Goal: Register for event/course: Sign up to attend an event or enroll in a course

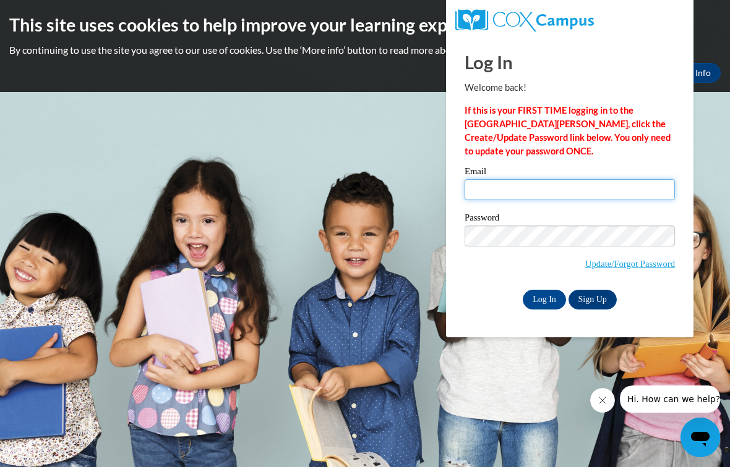
click at [640, 192] on input "Email" at bounding box center [569, 189] width 210 height 21
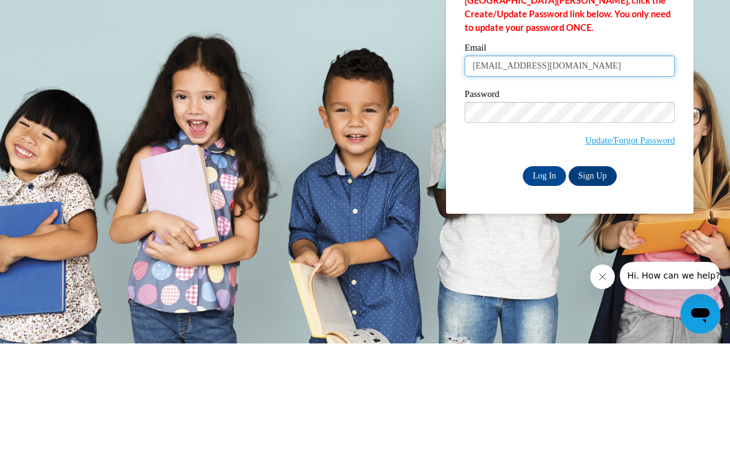
type input "jamiemariee287@gmail.com"
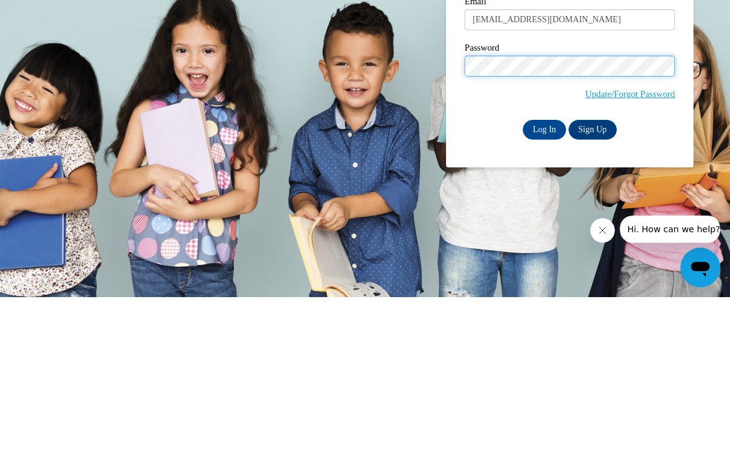
click at [556, 290] on input "Log In" at bounding box center [543, 300] width 43 height 20
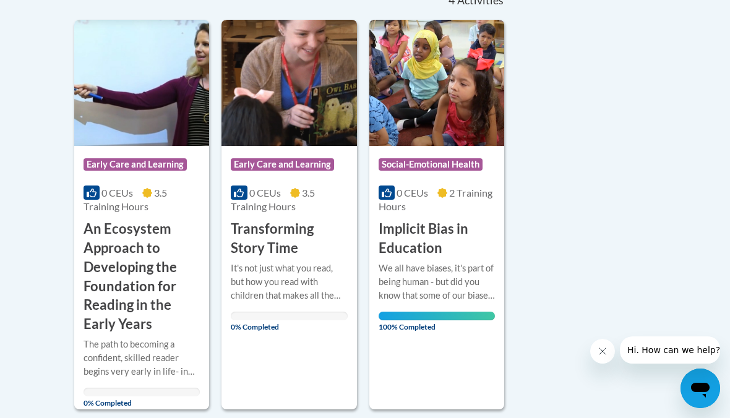
scroll to position [291, 0]
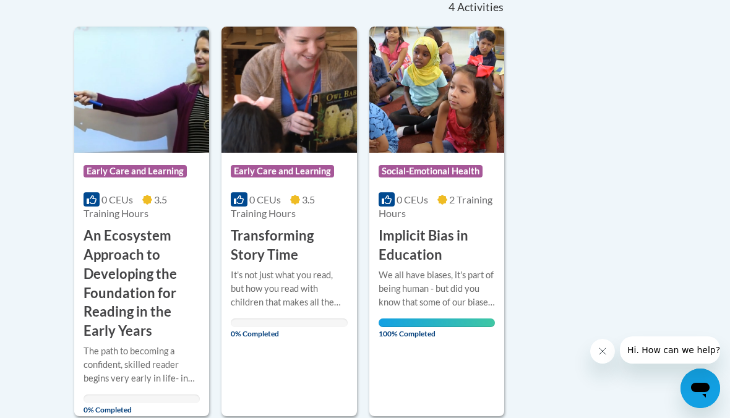
click at [271, 249] on h3 "Transforming Story Time" at bounding box center [289, 245] width 116 height 38
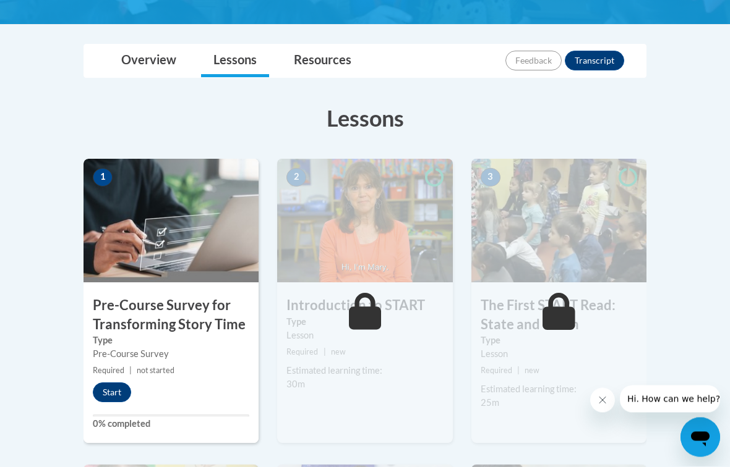
click at [114, 392] on button "Start" at bounding box center [112, 393] width 38 height 20
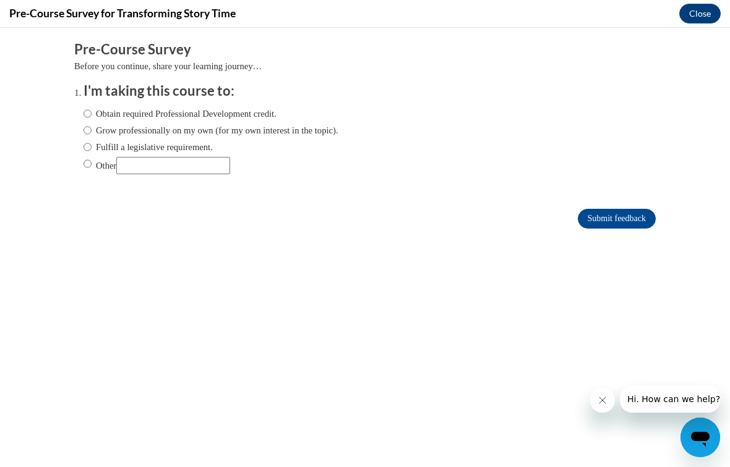
click at [87, 112] on input "Obtain required Professional Development credit." at bounding box center [87, 114] width 8 height 14
radio input "true"
click at [91, 129] on input "Grow professionally on my own (for my own interest in the topic)." at bounding box center [87, 131] width 8 height 14
radio input "true"
click at [639, 219] on input "Submit feedback" at bounding box center [616, 219] width 78 height 20
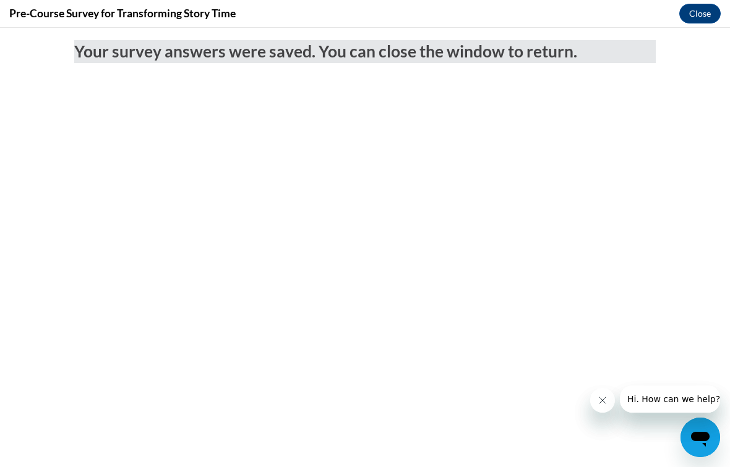
click at [703, 19] on button "Close" at bounding box center [699, 14] width 41 height 20
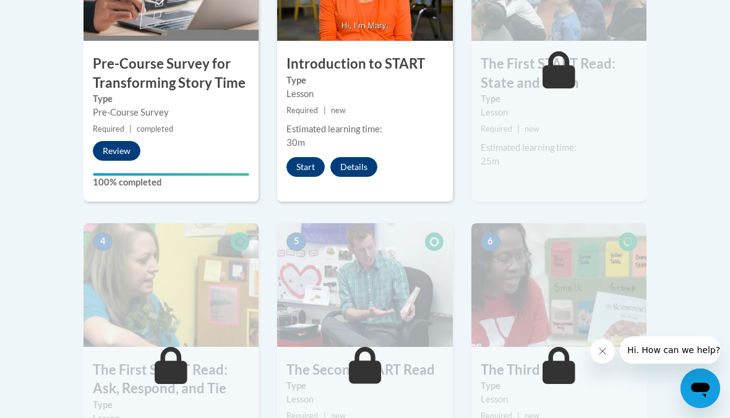
scroll to position [498, 0]
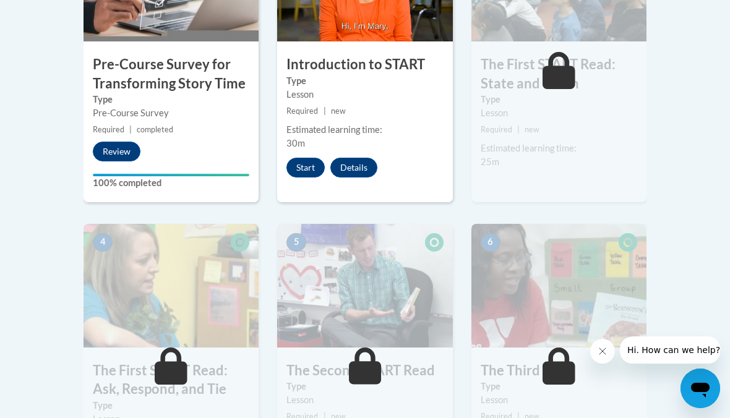
click at [311, 166] on button "Start" at bounding box center [305, 168] width 38 height 20
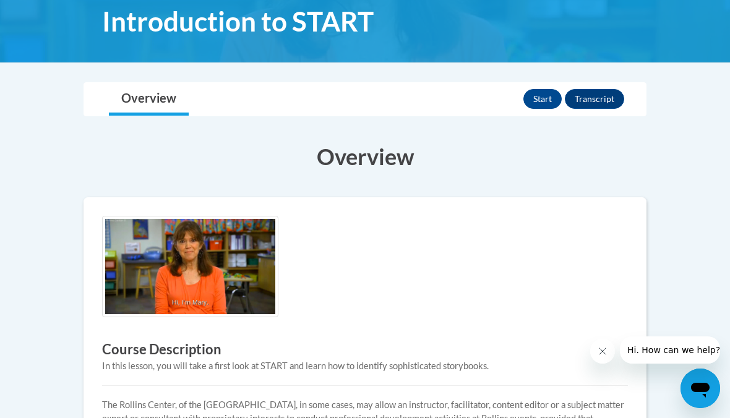
scroll to position [194, 0]
click at [543, 103] on button "Start" at bounding box center [542, 100] width 38 height 20
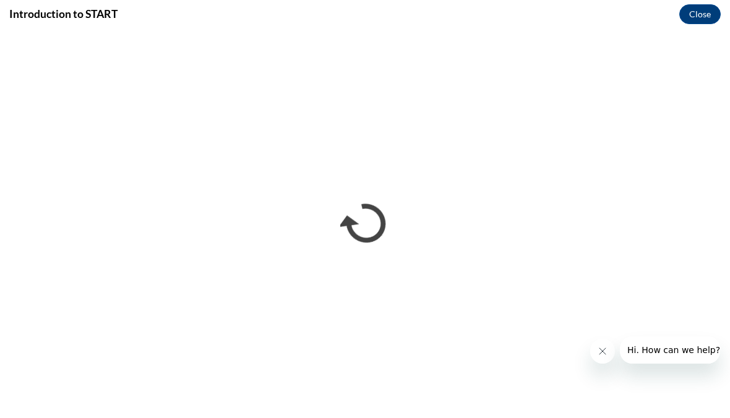
scroll to position [0, 0]
click at [704, 14] on button "Close" at bounding box center [699, 14] width 41 height 20
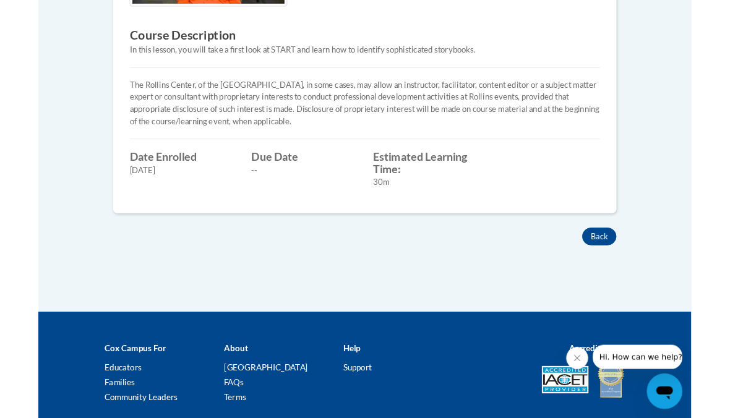
scroll to position [435, 0]
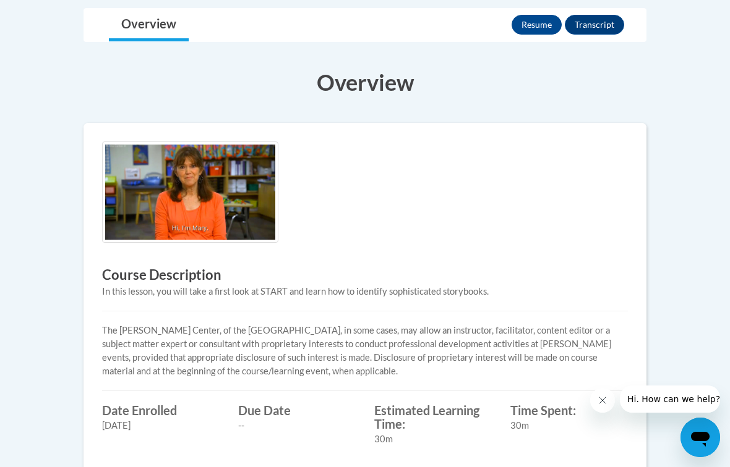
scroll to position [271, 0]
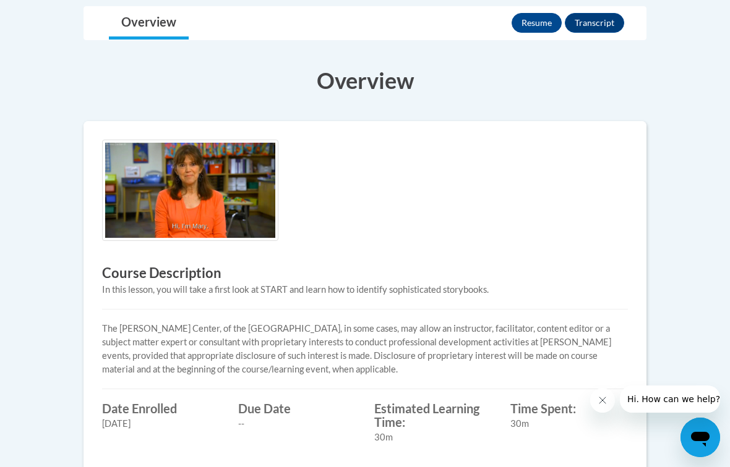
click at [543, 20] on button "Resume" at bounding box center [536, 23] width 50 height 20
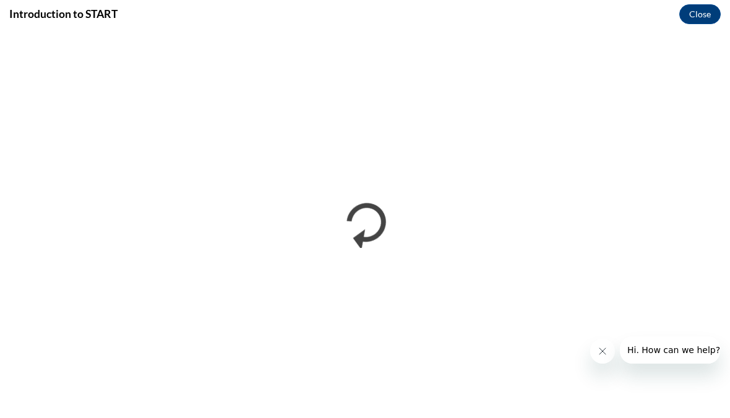
scroll to position [0, 0]
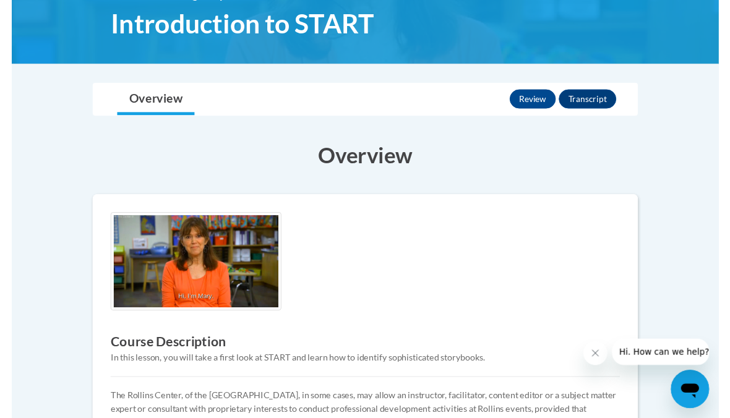
scroll to position [205, 0]
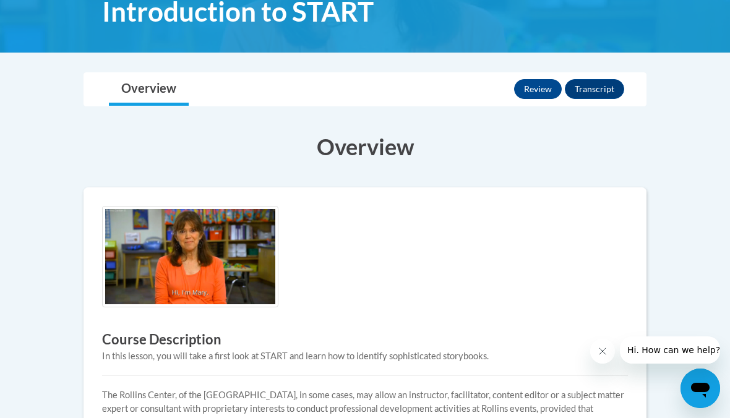
click at [606, 87] on button "Transcript" at bounding box center [593, 89] width 59 height 20
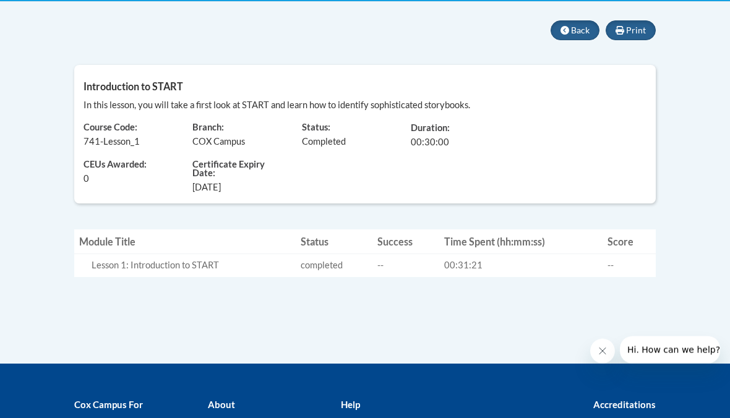
scroll to position [247, 0]
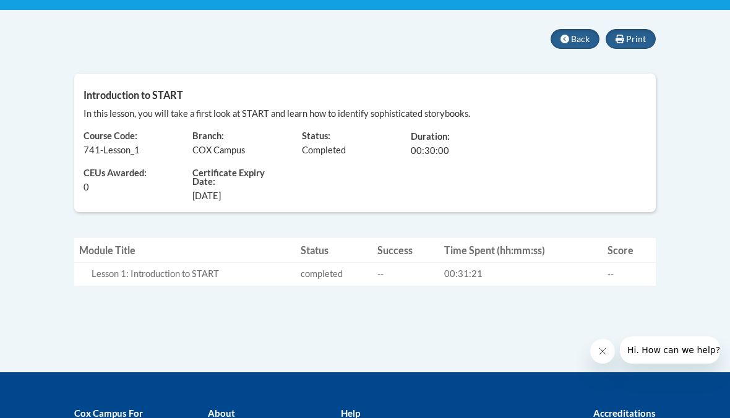
click at [646, 43] on button "Print" at bounding box center [630, 39] width 50 height 20
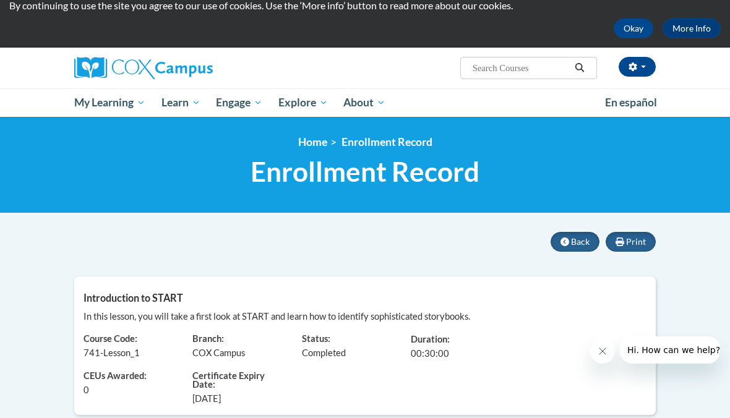
scroll to position [0, 0]
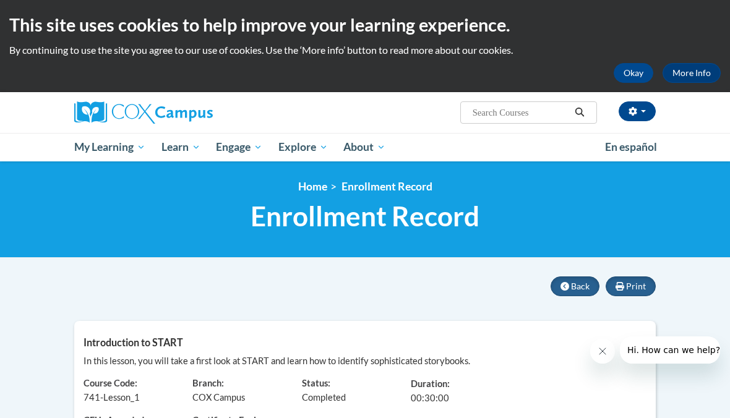
click at [567, 294] on button "Back" at bounding box center [574, 286] width 49 height 20
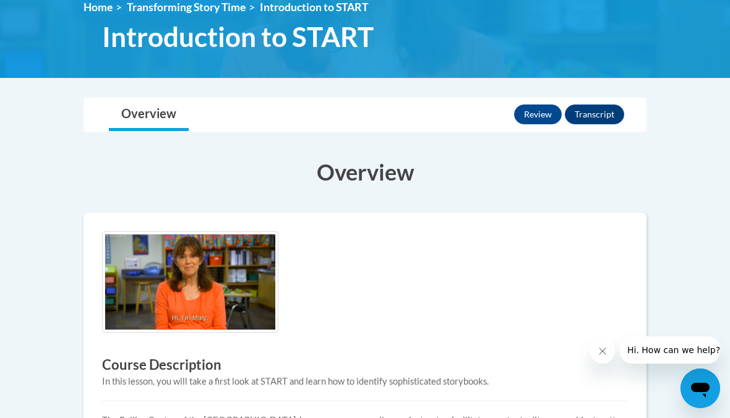
click at [545, 104] on button "Review" at bounding box center [538, 114] width 48 height 20
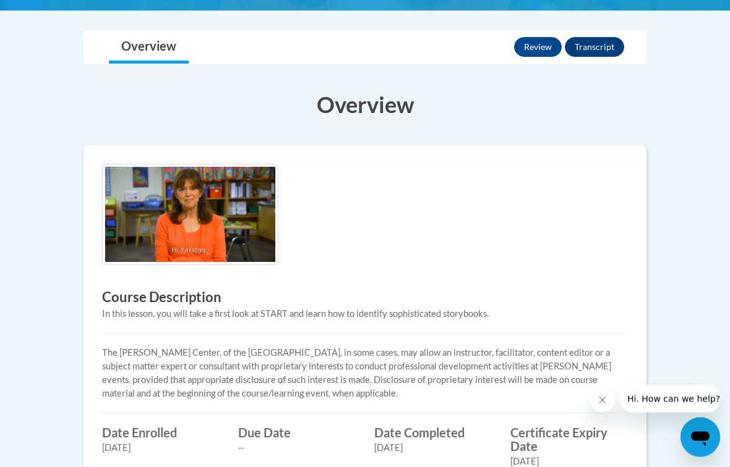
scroll to position [271, 0]
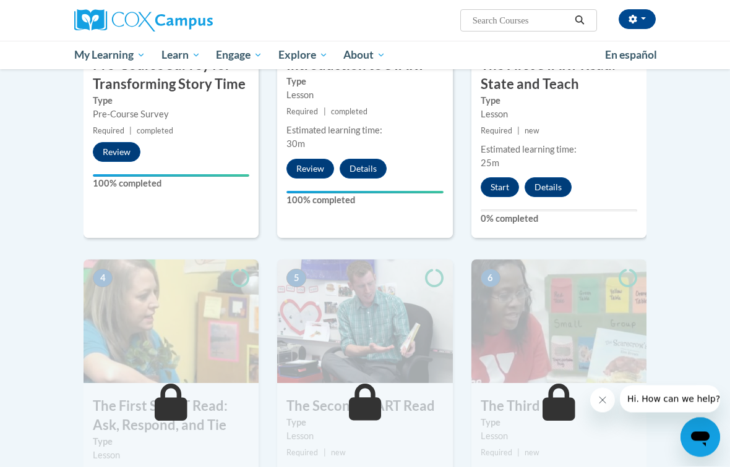
click at [496, 184] on button "Start" at bounding box center [499, 188] width 38 height 20
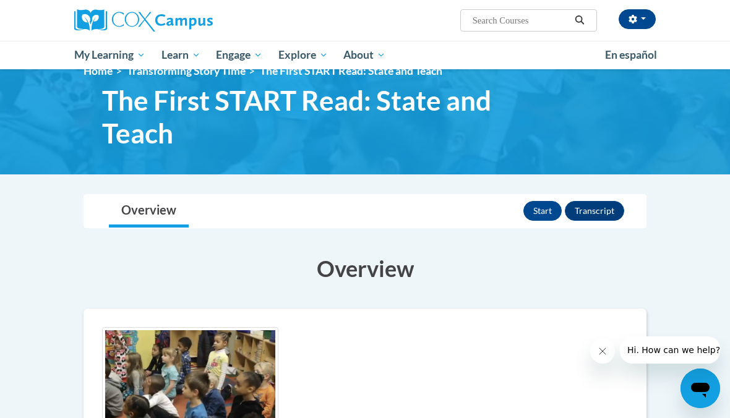
scroll to position [20, 0]
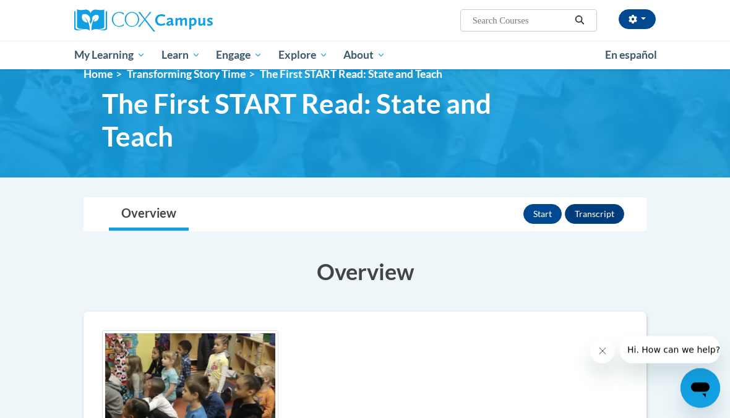
click at [544, 214] on button "Start" at bounding box center [542, 215] width 38 height 20
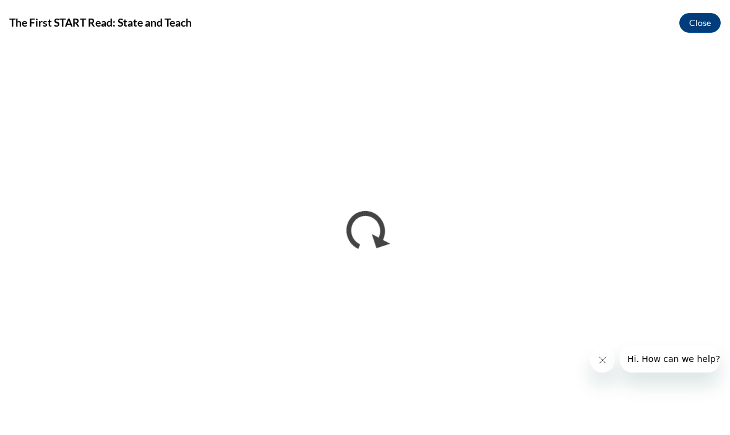
scroll to position [0, 0]
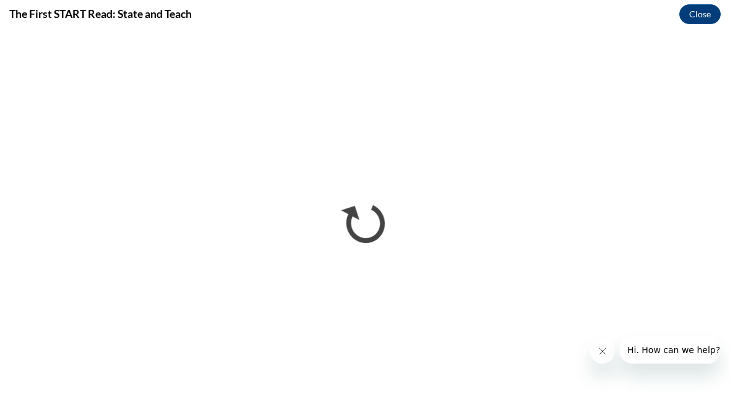
click at [603, 352] on icon "Close message from company" at bounding box center [602, 351] width 10 height 10
click at [708, 10] on button "Close" at bounding box center [699, 14] width 41 height 20
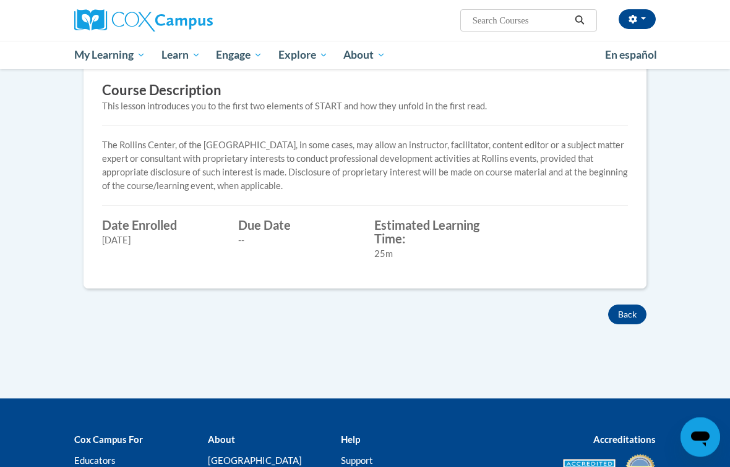
scroll to position [394, 0]
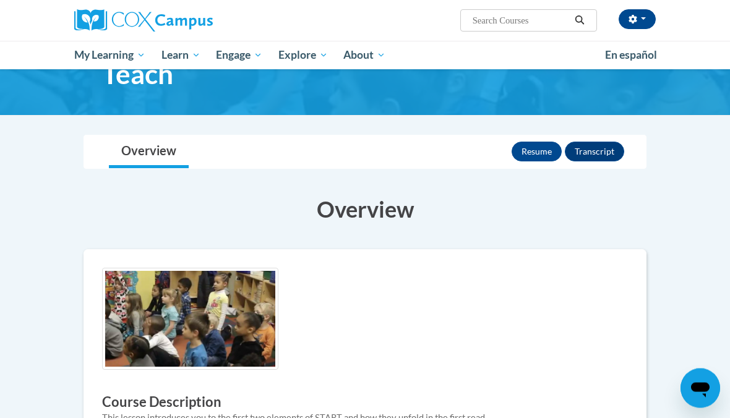
scroll to position [66, 0]
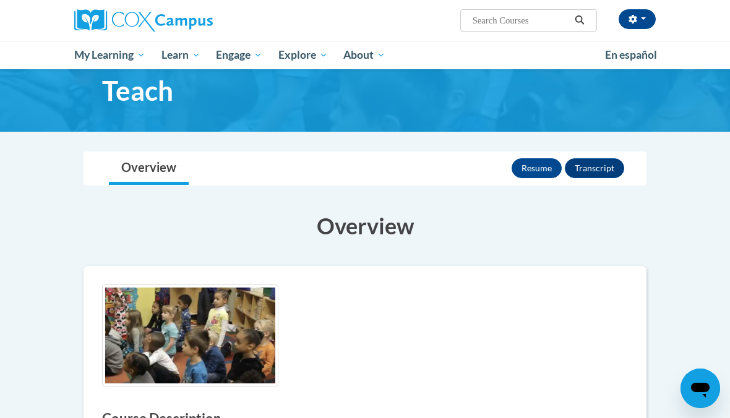
click at [549, 163] on button "Resume" at bounding box center [536, 168] width 50 height 20
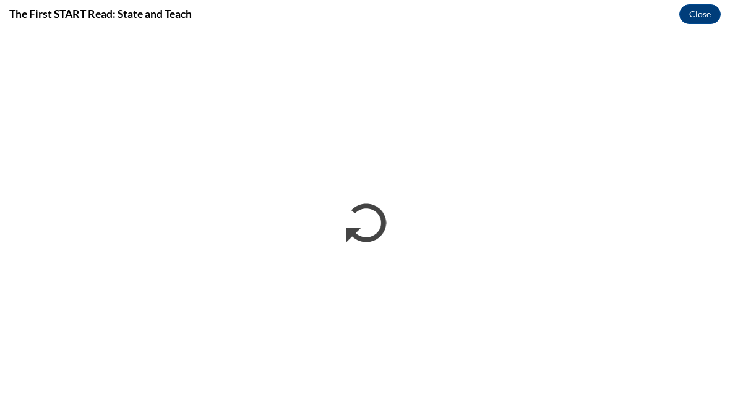
scroll to position [0, 0]
click at [706, 17] on button "Close" at bounding box center [699, 14] width 41 height 20
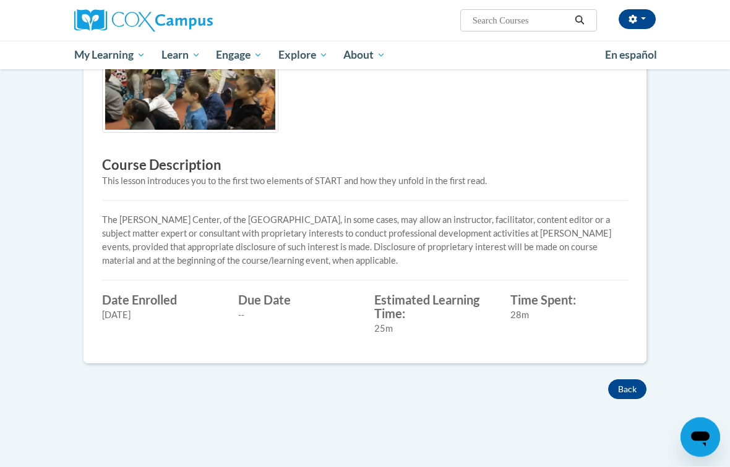
click at [626, 393] on button "Back" at bounding box center [627, 390] width 38 height 20
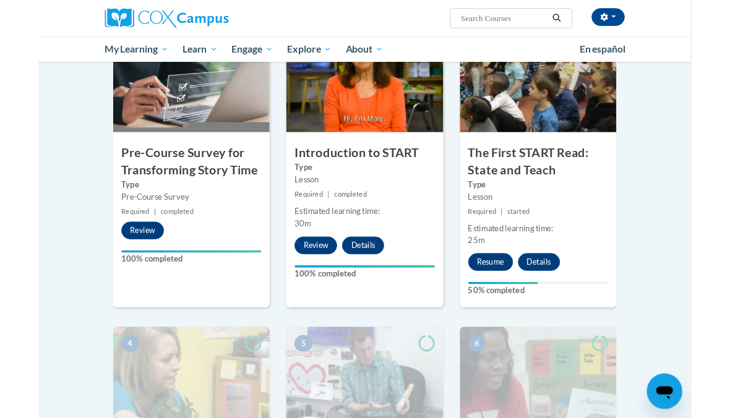
scroll to position [348, 0]
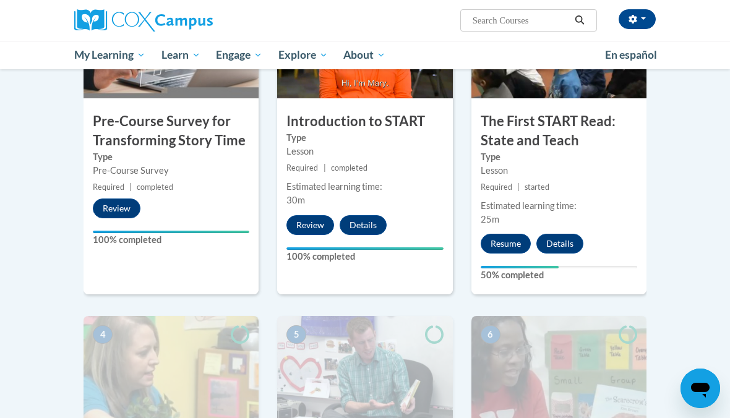
click at [519, 239] on button "Resume" at bounding box center [505, 244] width 50 height 20
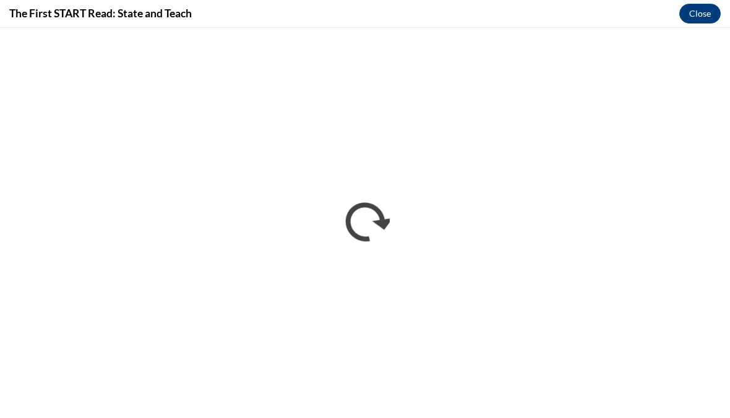
scroll to position [0, 0]
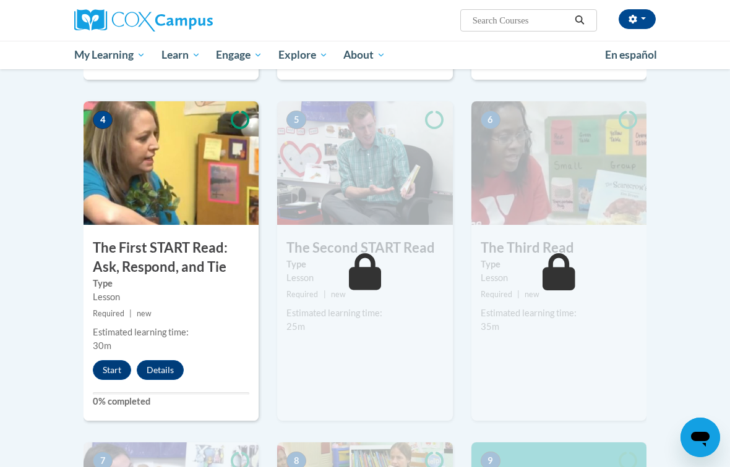
scroll to position [563, 0]
click at [107, 377] on button "Start" at bounding box center [112, 370] width 38 height 20
click at [114, 360] on button "Start" at bounding box center [112, 370] width 38 height 20
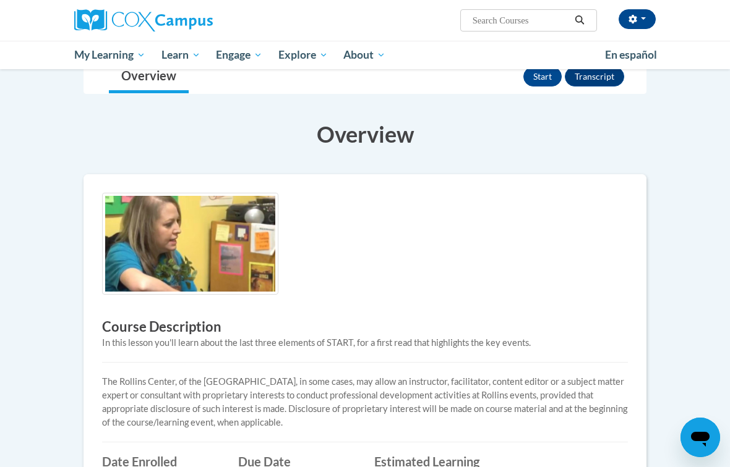
scroll to position [109, 0]
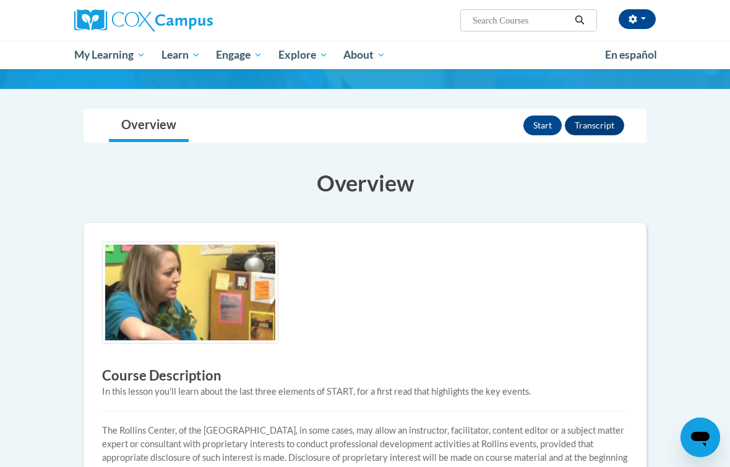
click at [548, 122] on button "Start" at bounding box center [542, 126] width 38 height 20
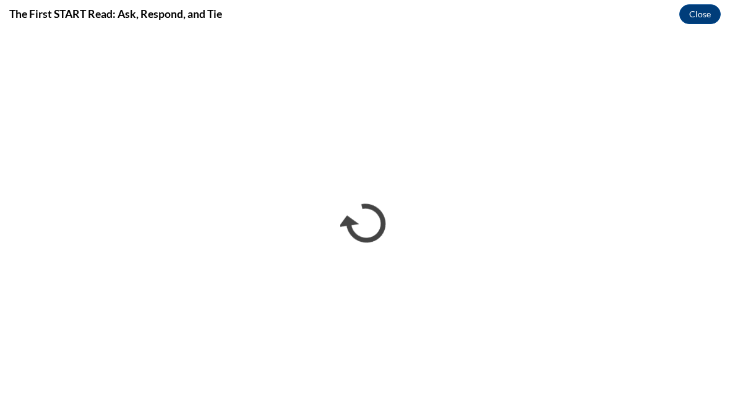
scroll to position [0, 0]
